Goal: Task Accomplishment & Management: Manage account settings

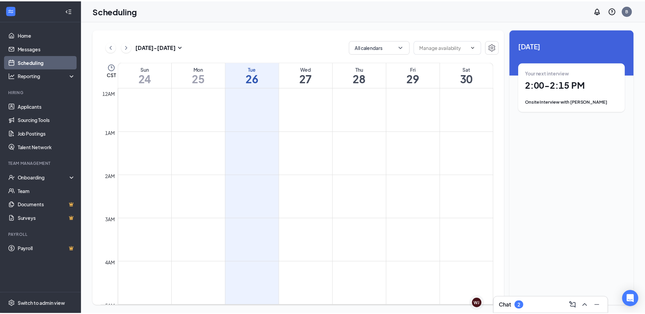
scroll to position [334, 0]
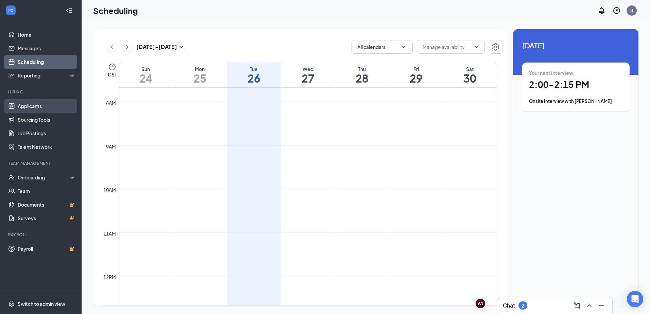
click at [35, 107] on link "Applicants" at bounding box center [47, 106] width 58 height 14
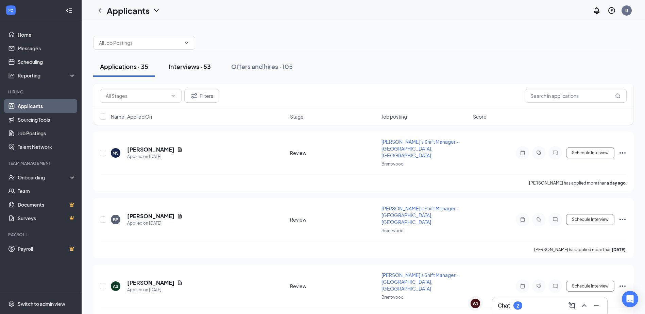
click at [188, 70] on div "Interviews · 53" at bounding box center [190, 66] width 42 height 9
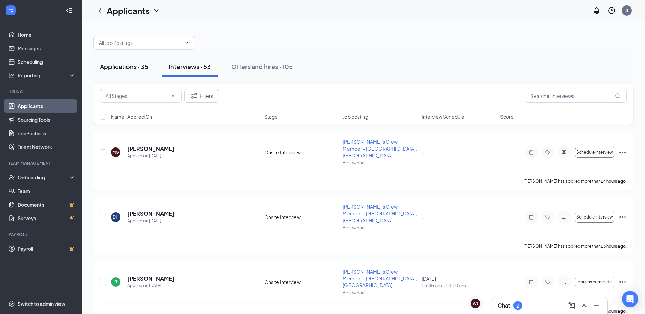
click at [138, 66] on div "Applications · 35" at bounding box center [124, 66] width 48 height 9
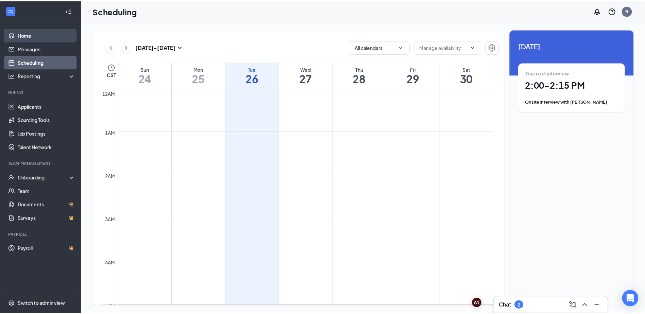
scroll to position [334, 0]
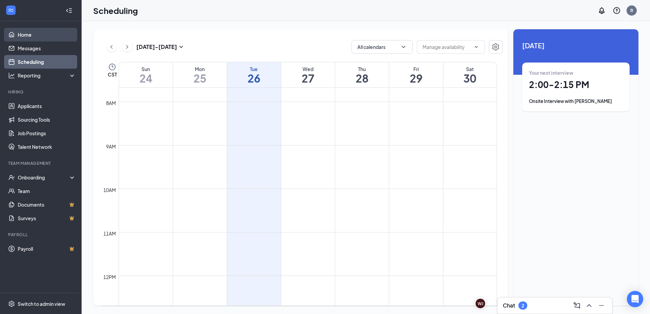
click at [30, 34] on link "Home" at bounding box center [47, 35] width 58 height 14
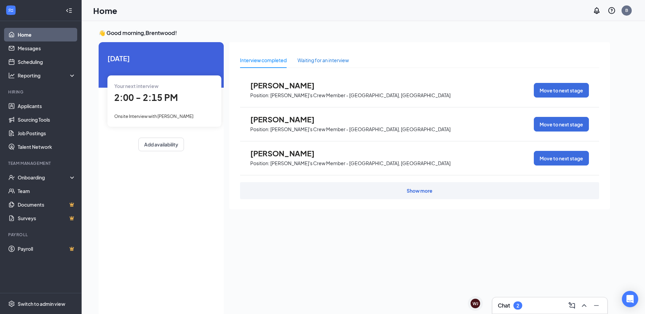
click at [317, 62] on div "Waiting for an interview" at bounding box center [323, 59] width 51 height 7
